Goal: Find specific page/section: Find specific page/section

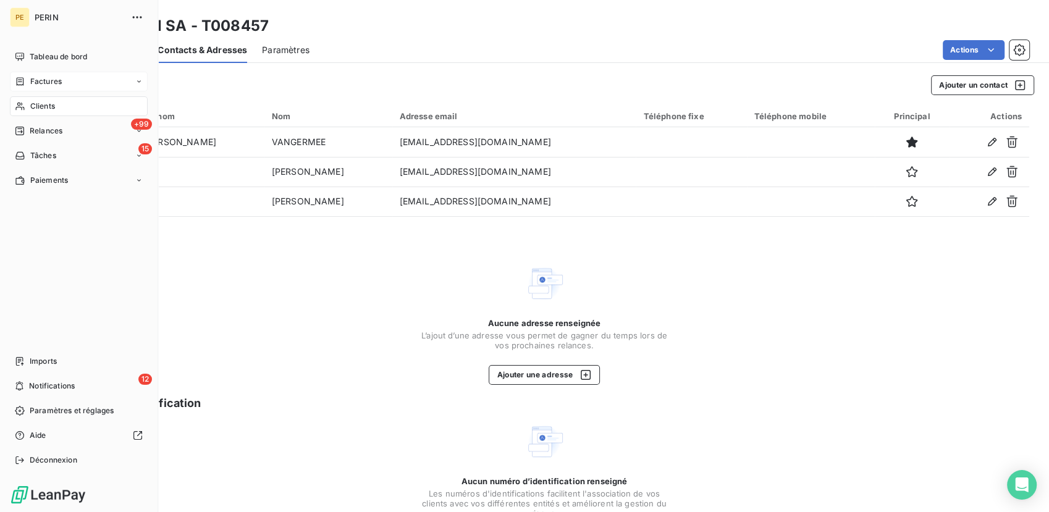
click at [40, 85] on span "Factures" at bounding box center [46, 81] width 32 height 11
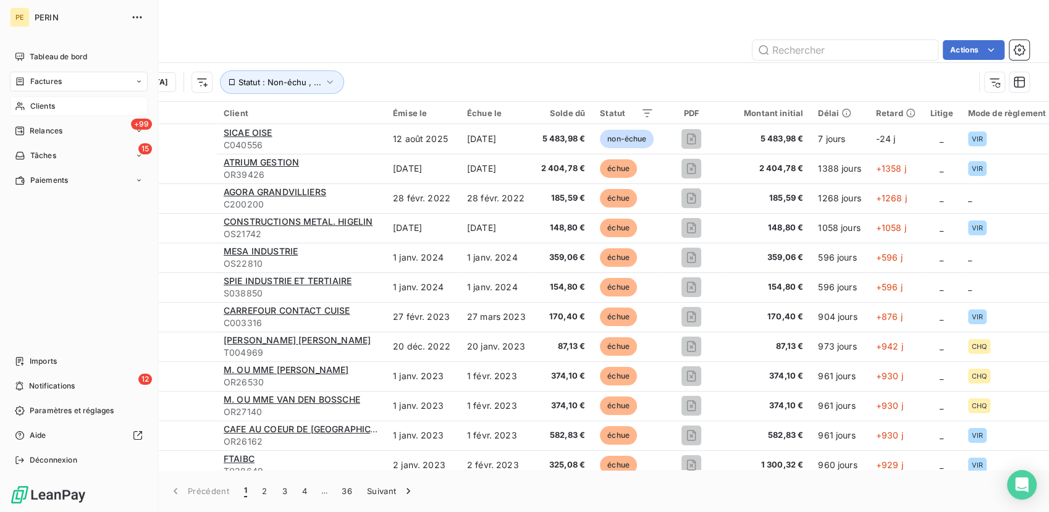
click at [37, 104] on span "Clients" at bounding box center [42, 106] width 25 height 11
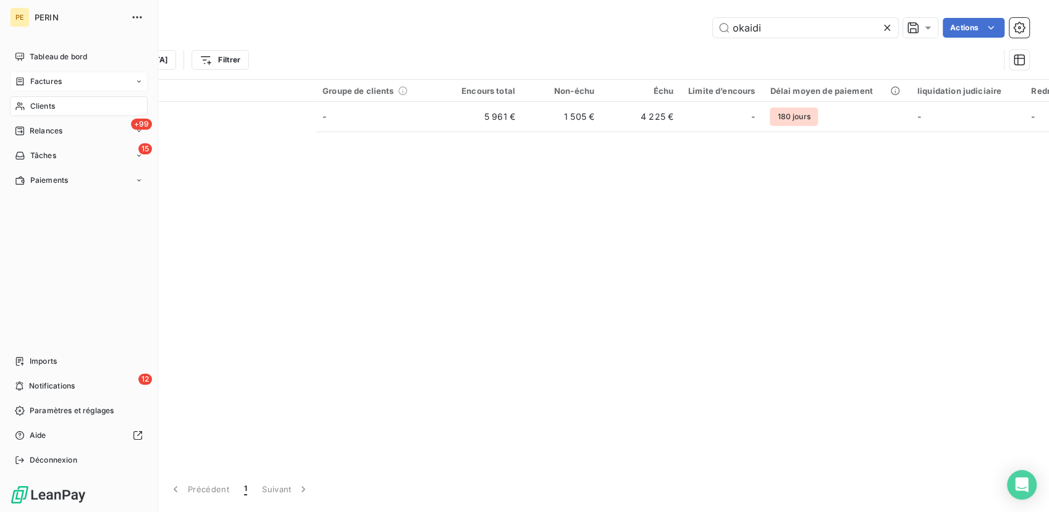
click at [55, 97] on div "Clients" at bounding box center [79, 106] width 138 height 20
click at [51, 106] on span "Clients" at bounding box center [42, 106] width 25 height 11
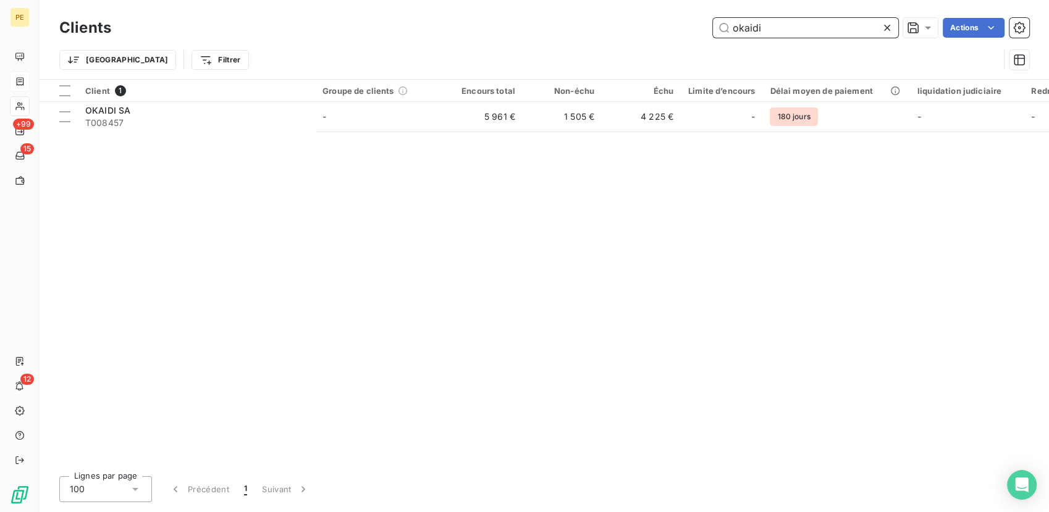
click at [770, 34] on input "okaidi" at bounding box center [805, 28] width 185 height 20
drag, startPoint x: 770, startPoint y: 34, endPoint x: 608, endPoint y: 35, distance: 162.4
click at [604, 36] on div "okaidi Actions" at bounding box center [577, 28] width 903 height 20
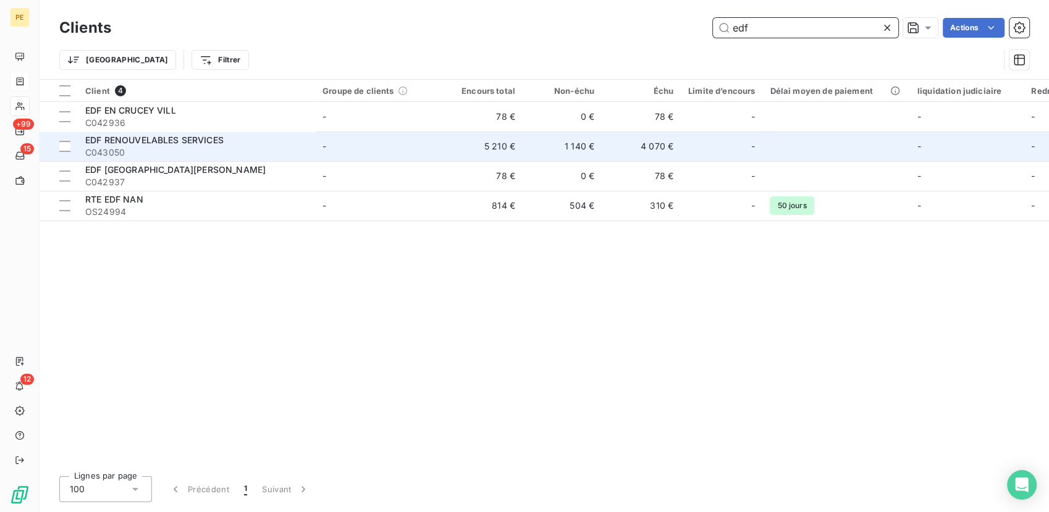
type input "edf"
click at [411, 149] on td "-" at bounding box center [379, 147] width 128 height 30
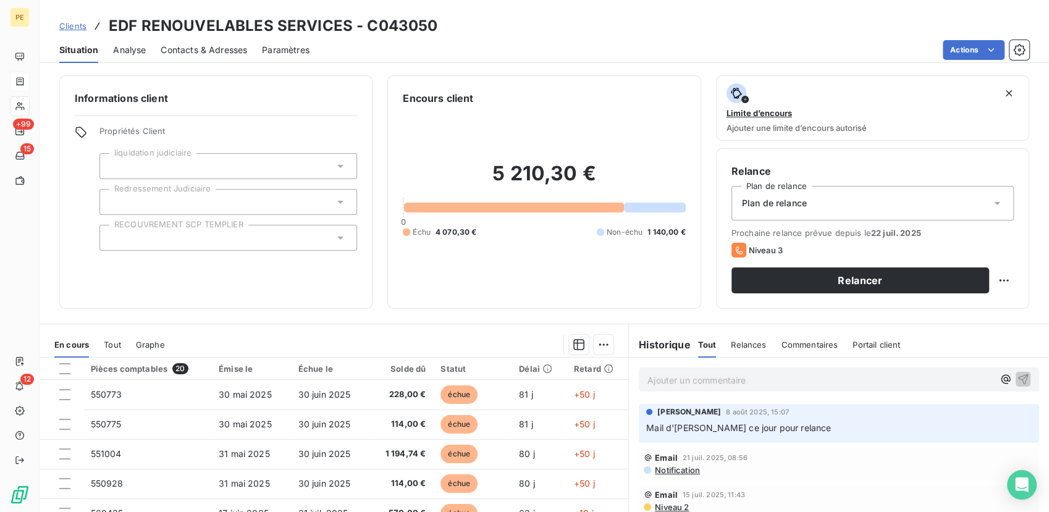
click at [755, 424] on span "Mail d'[PERSON_NAME] ce jour pour relance" at bounding box center [738, 427] width 185 height 11
click at [733, 378] on p "Ajouter un commentaire ﻿" at bounding box center [820, 379] width 346 height 15
click at [739, 347] on span "Relances" at bounding box center [748, 345] width 35 height 10
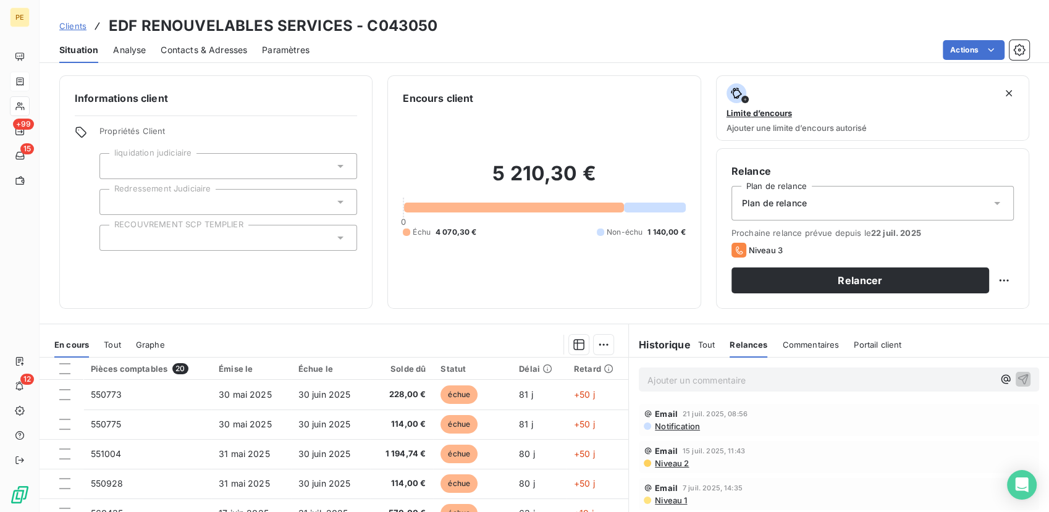
click at [712, 380] on p "Ajouter un commentaire ﻿" at bounding box center [820, 379] width 346 height 15
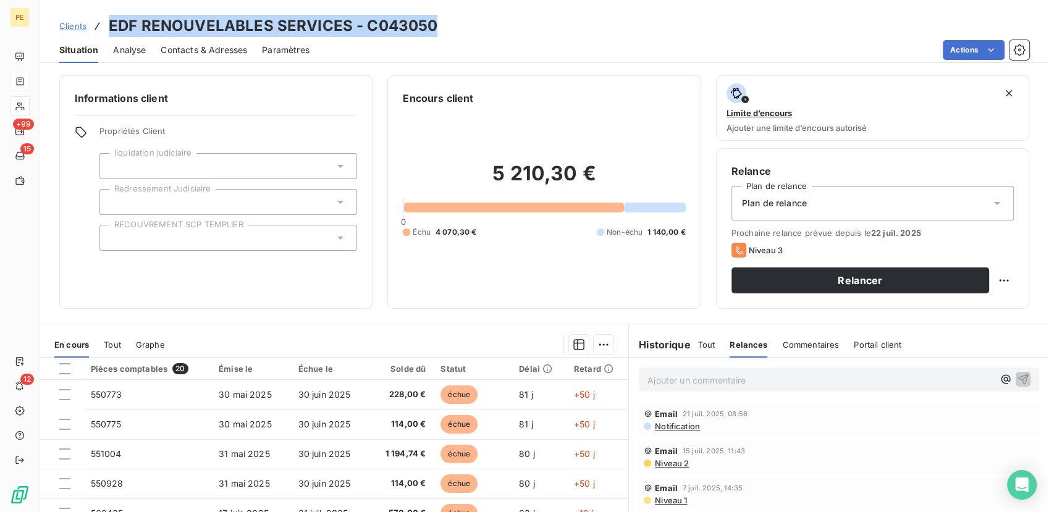
drag, startPoint x: 440, startPoint y: 27, endPoint x: 106, endPoint y: 15, distance: 333.8
click at [106, 15] on div "Clients EDF RENOUVELABLES SERVICES - C043050" at bounding box center [544, 26] width 1009 height 22
copy h3 "EDF RENOUVELABLES SERVICES - C043050"
